Goal: Task Accomplishment & Management: Use online tool/utility

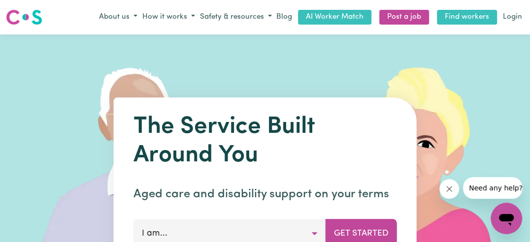
click at [465, 17] on link "Find workers" at bounding box center [467, 17] width 60 height 15
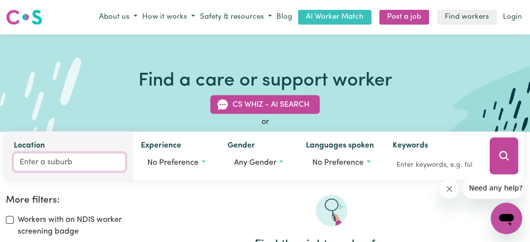
click at [24, 161] on input "Location" at bounding box center [69, 162] width 111 height 18
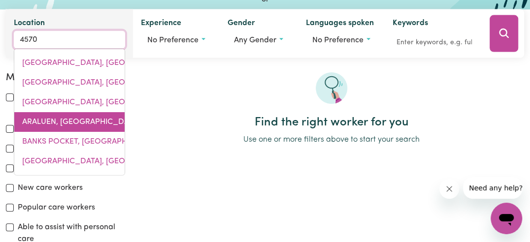
scroll to position [122, 0]
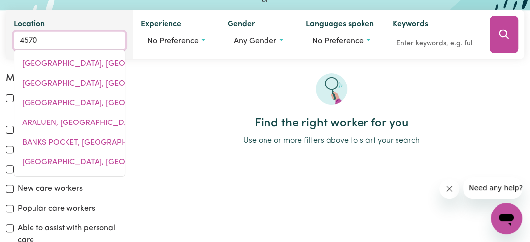
click at [19, 41] on input "4570" at bounding box center [69, 40] width 111 height 18
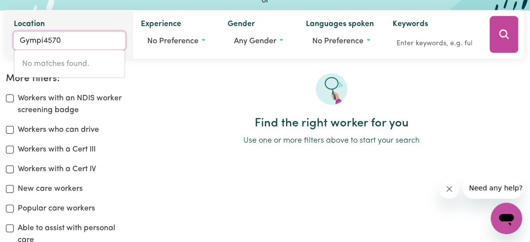
click at [19, 41] on input "Gympi4570" at bounding box center [69, 40] width 111 height 18
click at [42, 41] on input "Gympi4570" at bounding box center [69, 40] width 111 height 18
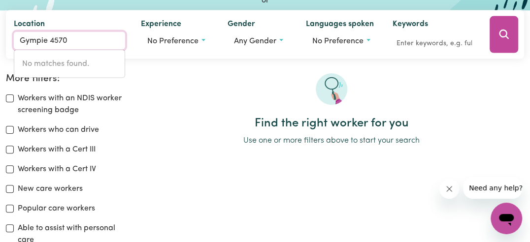
drag, startPoint x: 51, startPoint y: 41, endPoint x: 3, endPoint y: 39, distance: 47.3
click at [3, 39] on div "CS Whiz - AI Search or Location Gympie 4570 No matches found. Experience No pre…" at bounding box center [265, 10] width 530 height 97
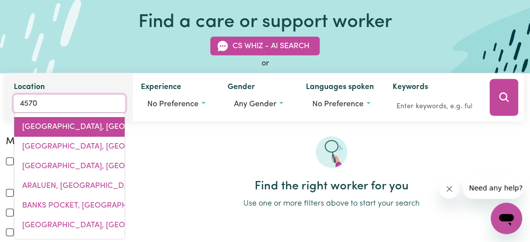
scroll to position [58, 0]
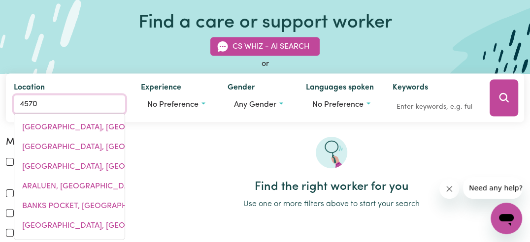
type input "4570"
click at [215, 139] on div at bounding box center [330, 158] width 385 height 43
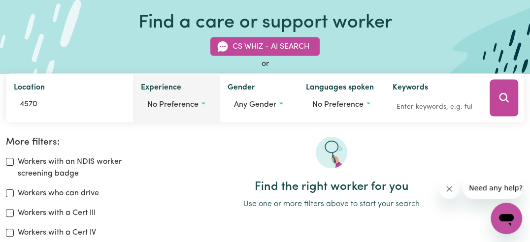
click at [201, 102] on button "No preference" at bounding box center [176, 104] width 71 height 19
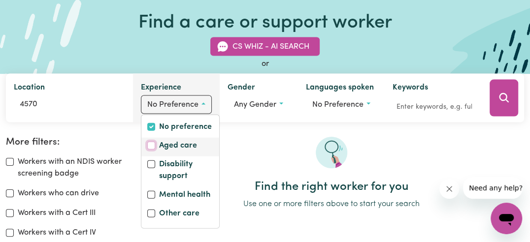
click at [151, 145] on input "Aged care" at bounding box center [151, 145] width 8 height 8
checkbox input "true"
checkbox input "false"
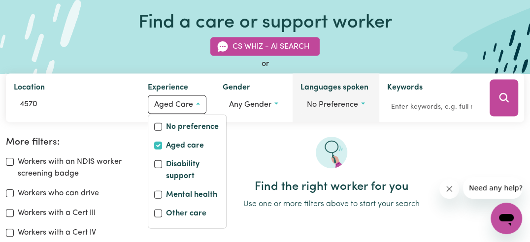
click at [362, 103] on button "No preference" at bounding box center [335, 104] width 71 height 19
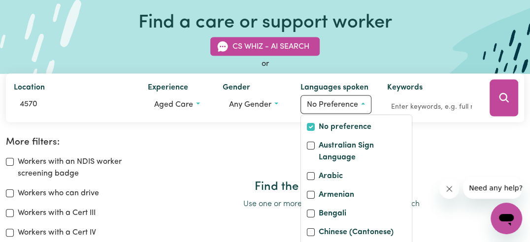
click at [418, 125] on div "More filters: Workers with an NDIS worker screening badge Workers who can drive…" at bounding box center [265, 215] width 530 height 220
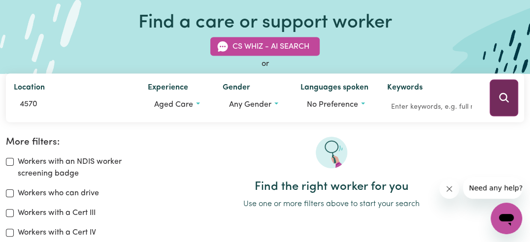
click at [500, 100] on icon "Search" at bounding box center [503, 97] width 9 height 9
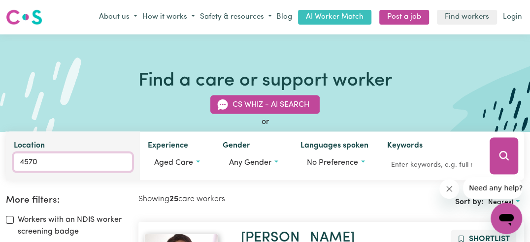
click at [43, 163] on input "4570" at bounding box center [73, 162] width 118 height 18
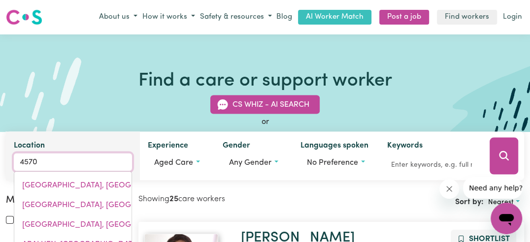
click at [19, 160] on input "4570" at bounding box center [73, 162] width 118 height 18
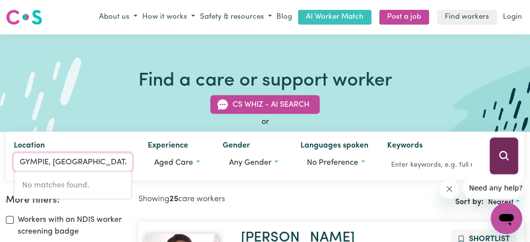
type input "GYMPIE, [GEOGRAPHIC_DATA] 4570"
click at [496, 163] on button "Search" at bounding box center [503, 155] width 29 height 37
